Goal: Transaction & Acquisition: Purchase product/service

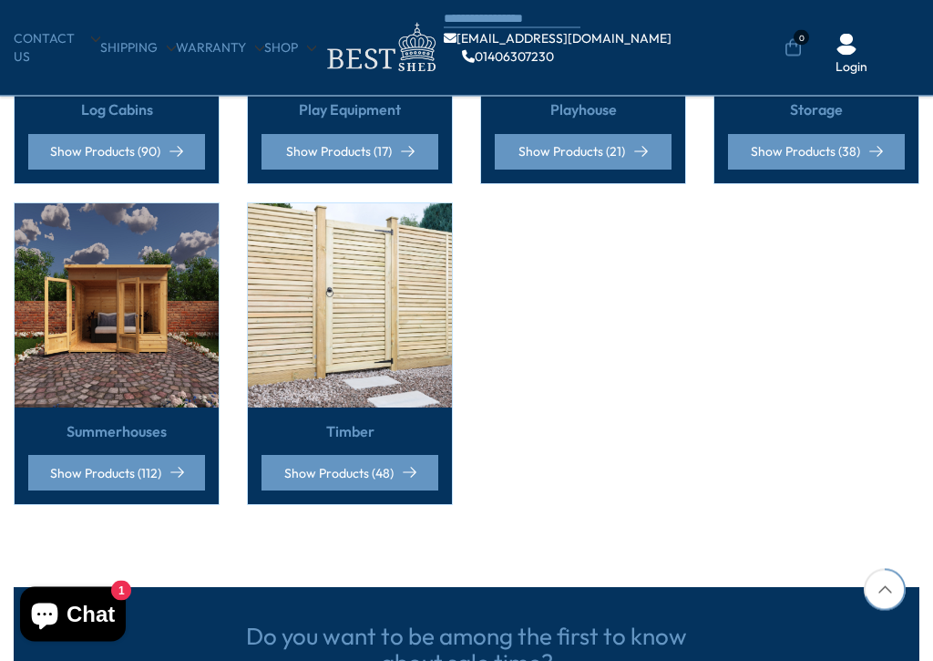
scroll to position [1313, 0]
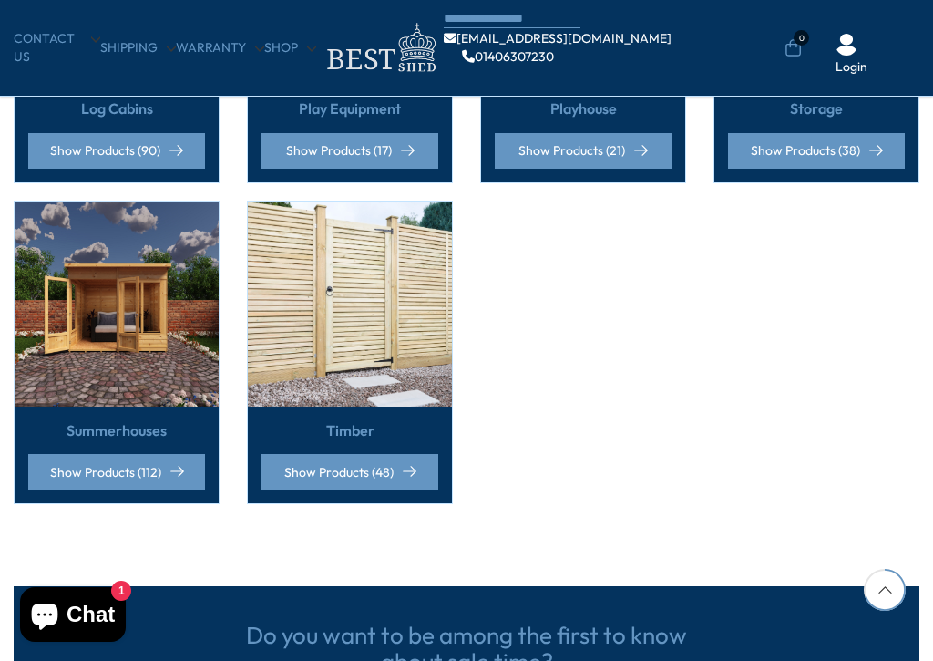
click at [170, 408] on div "Summerhouses Show Products (112)" at bounding box center [117, 455] width 204 height 97
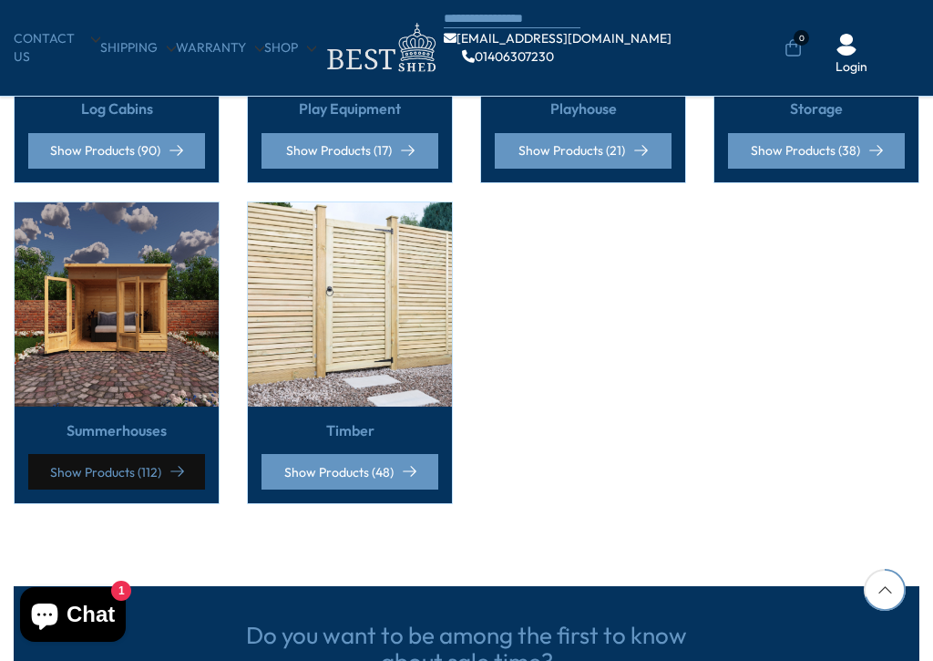
click at [136, 460] on link "Show Products (112)" at bounding box center [116, 472] width 177 height 36
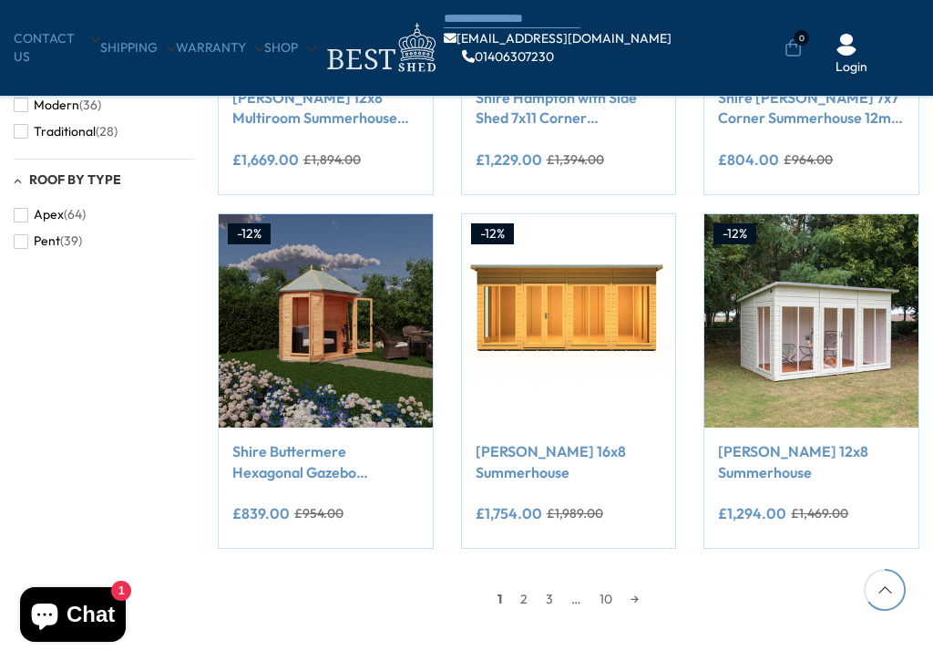
scroll to position [1273, 0]
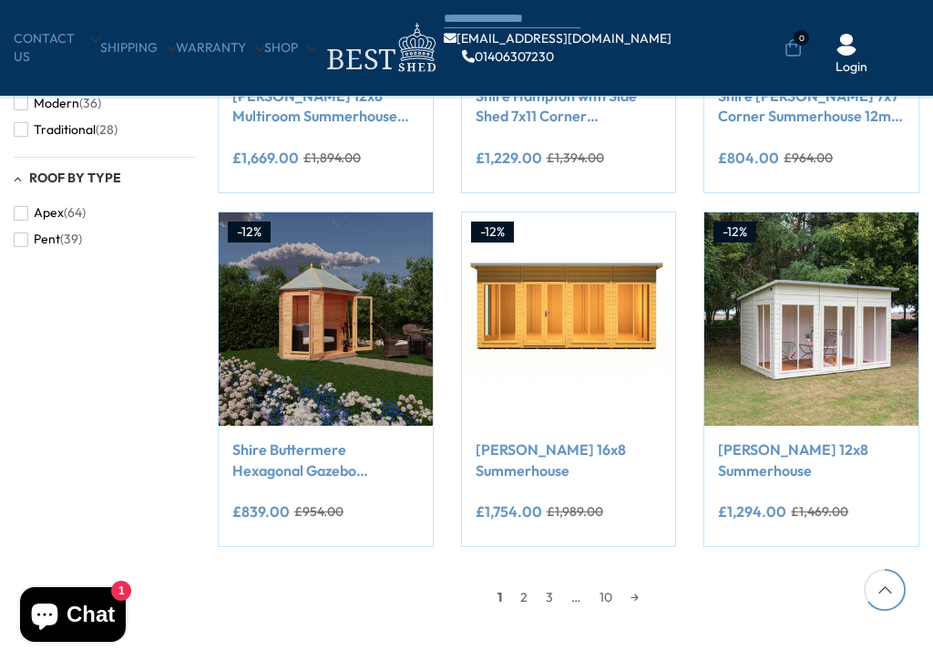
click at [531, 597] on link "2" at bounding box center [524, 596] width 26 height 27
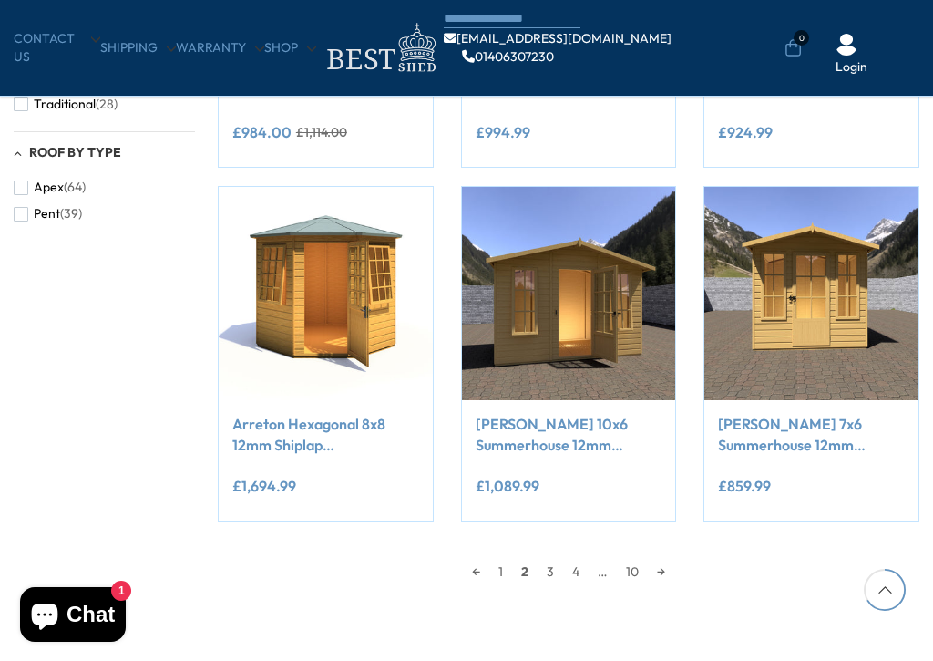
scroll to position [1299, 0]
click at [569, 557] on link "4" at bounding box center [576, 570] width 26 height 27
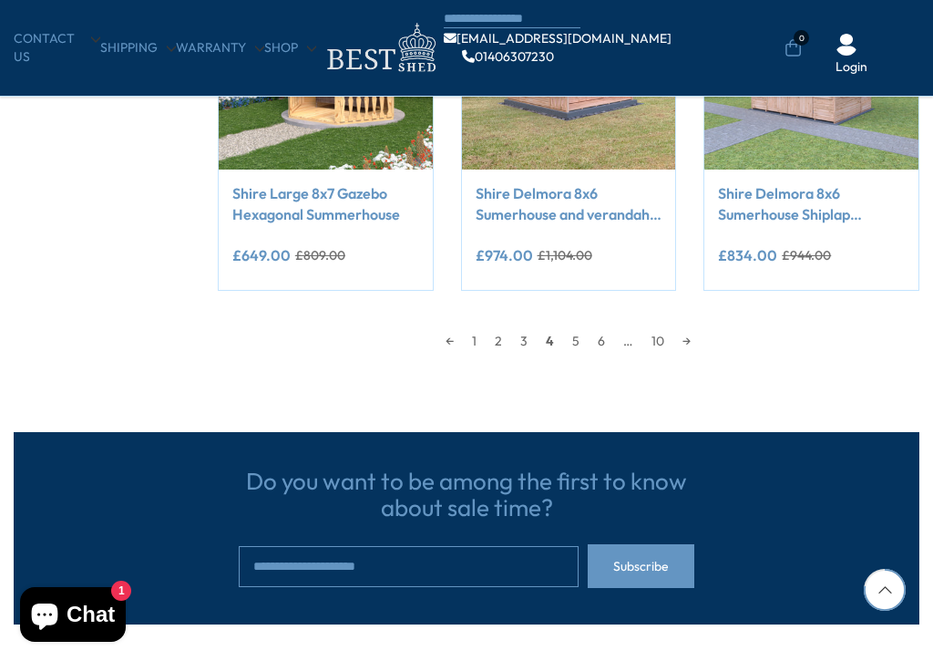
scroll to position [1528, 0]
click at [531, 334] on link "3" at bounding box center [524, 340] width 26 height 27
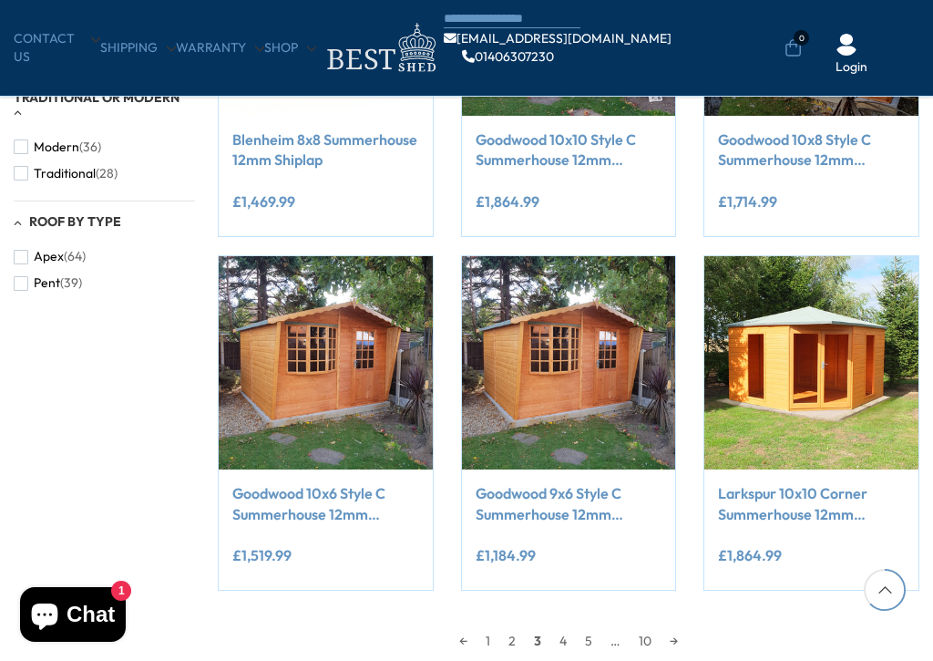
scroll to position [1231, 0]
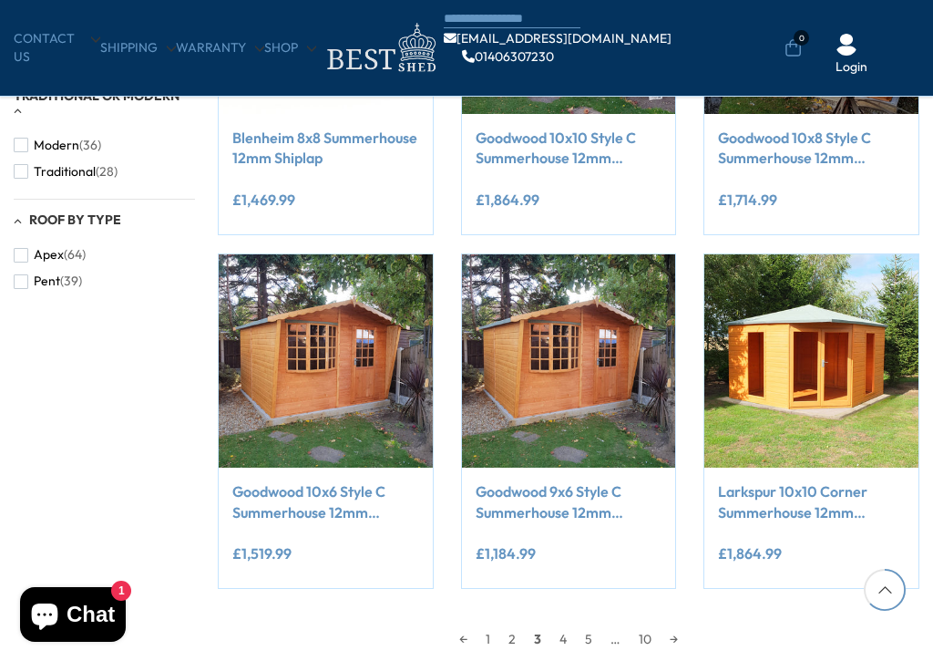
click at [805, 500] on link "Larkspur 10x10 Corner Summerhouse 12mm Shiplap" at bounding box center [811, 501] width 187 height 41
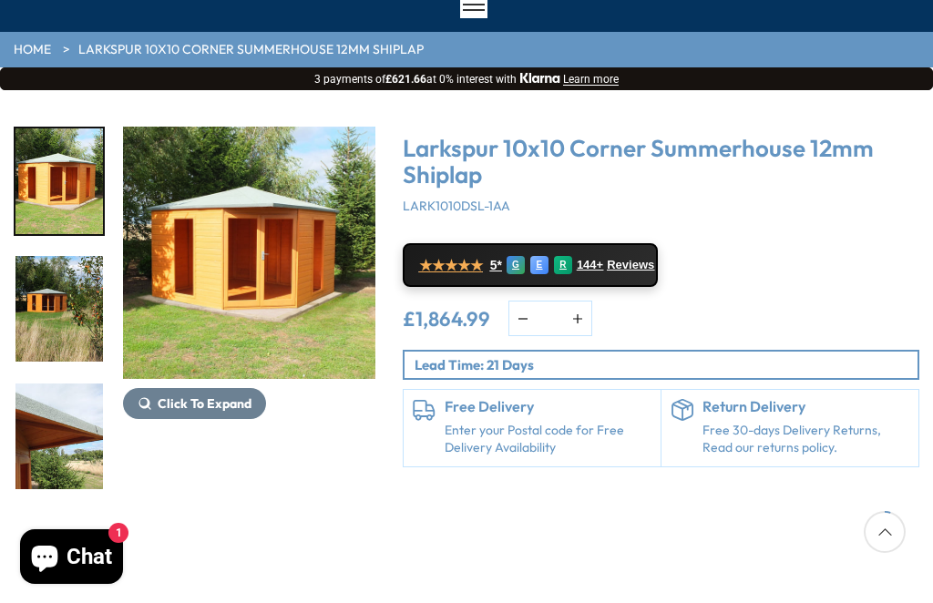
scroll to position [145, 0]
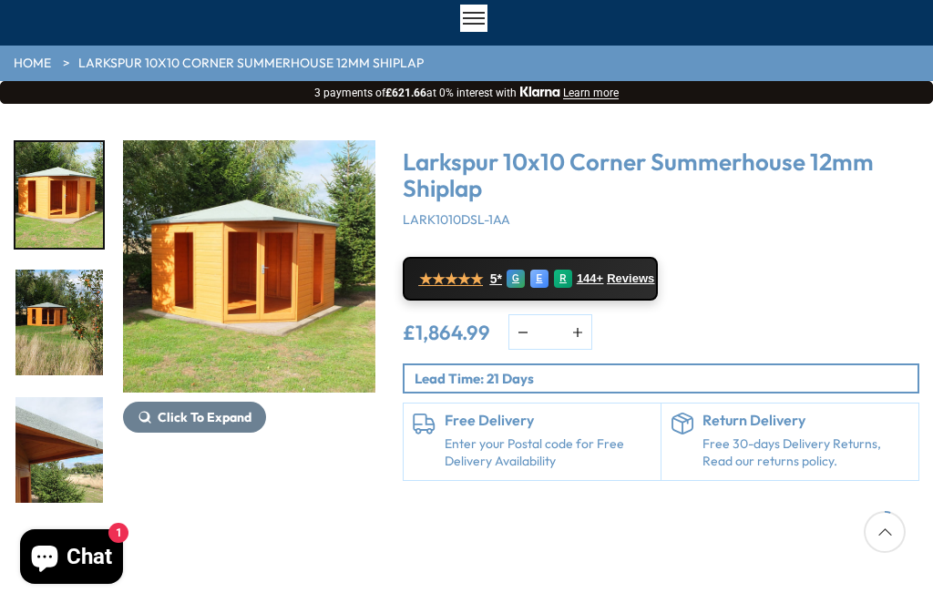
click at [234, 423] on span "Click To Expand" at bounding box center [205, 417] width 94 height 16
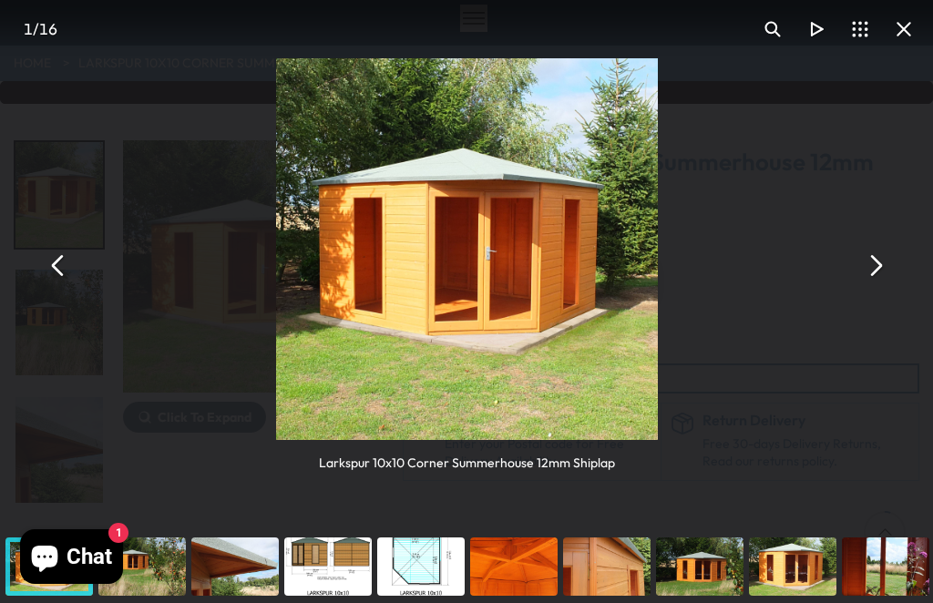
click at [569, 334] on img "You can close this modal content with the ESC key" at bounding box center [467, 249] width 382 height 382
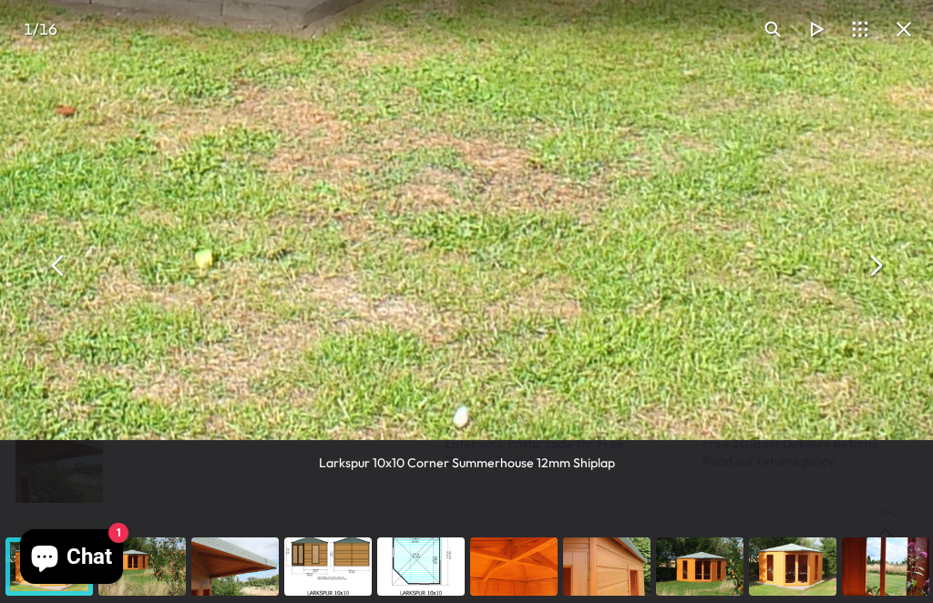
click at [438, 570] on div "You can close this modal content with the ESC key" at bounding box center [421, 567] width 93 height 73
